Goal: Check status: Check status

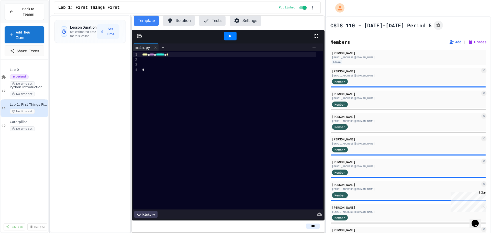
scroll to position [92, 0]
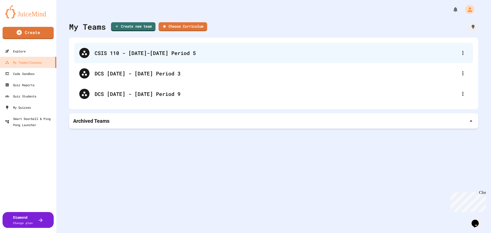
click at [145, 50] on div "CSIS 110 - [DATE]-[DATE] Period 5" at bounding box center [276, 53] width 363 height 8
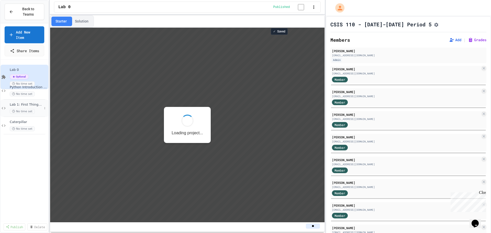
scroll to position [1, 0]
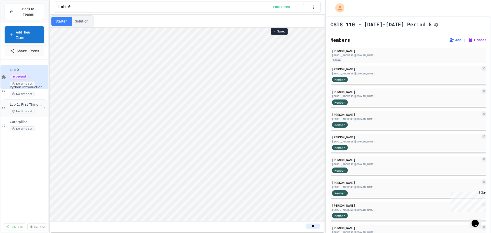
click at [33, 102] on span "Lab 1: First Things First" at bounding box center [26, 104] width 32 height 4
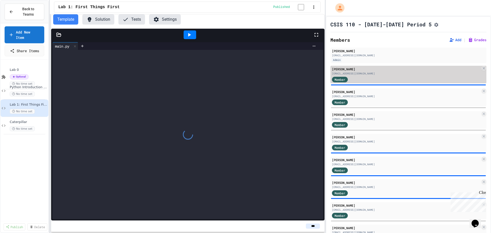
click at [358, 79] on div "Member" at bounding box center [406, 79] width 148 height 6
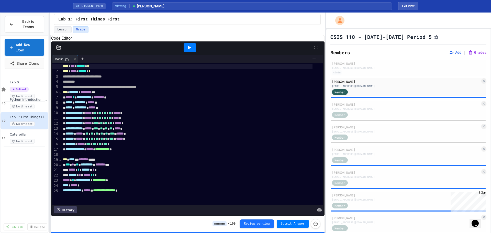
click at [185, 52] on div at bounding box center [189, 47] width 13 height 9
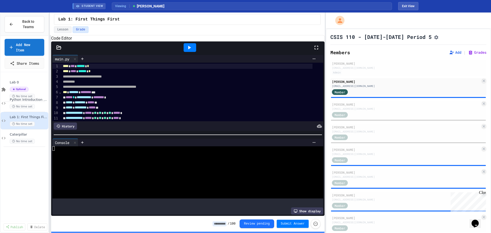
click at [53, 51] on div at bounding box center [187, 47] width 273 height 12
click at [56, 50] on div at bounding box center [58, 47] width 15 height 5
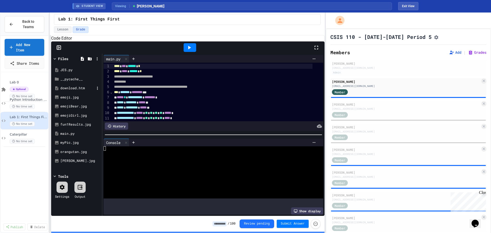
click at [77, 91] on div "download.htm" at bounding box center [77, 88] width 34 height 5
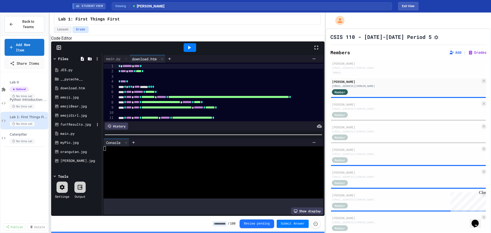
click at [67, 127] on div "fun1Results.jpg" at bounding box center [77, 124] width 34 height 5
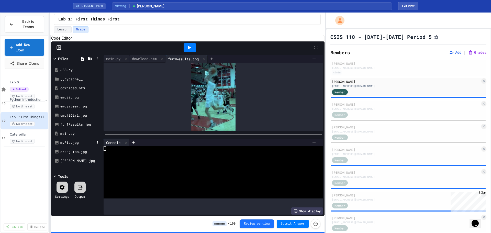
click at [66, 145] on div "myPic.jpg" at bounding box center [77, 142] width 34 height 5
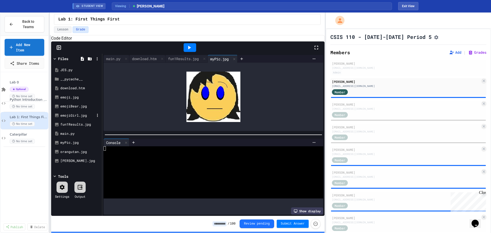
click at [72, 118] on div "emojiGirl.jpg" at bounding box center [77, 115] width 34 height 5
click at [72, 127] on div "fun1Results.jpg" at bounding box center [77, 124] width 34 height 5
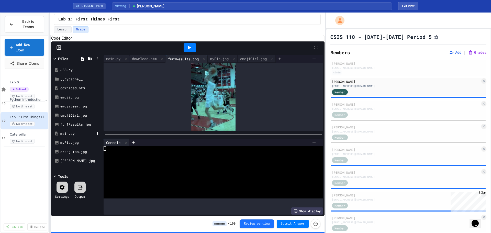
click at [69, 136] on div "main.py" at bounding box center [77, 133] width 34 height 5
